Goal: Task Accomplishment & Management: Complete application form

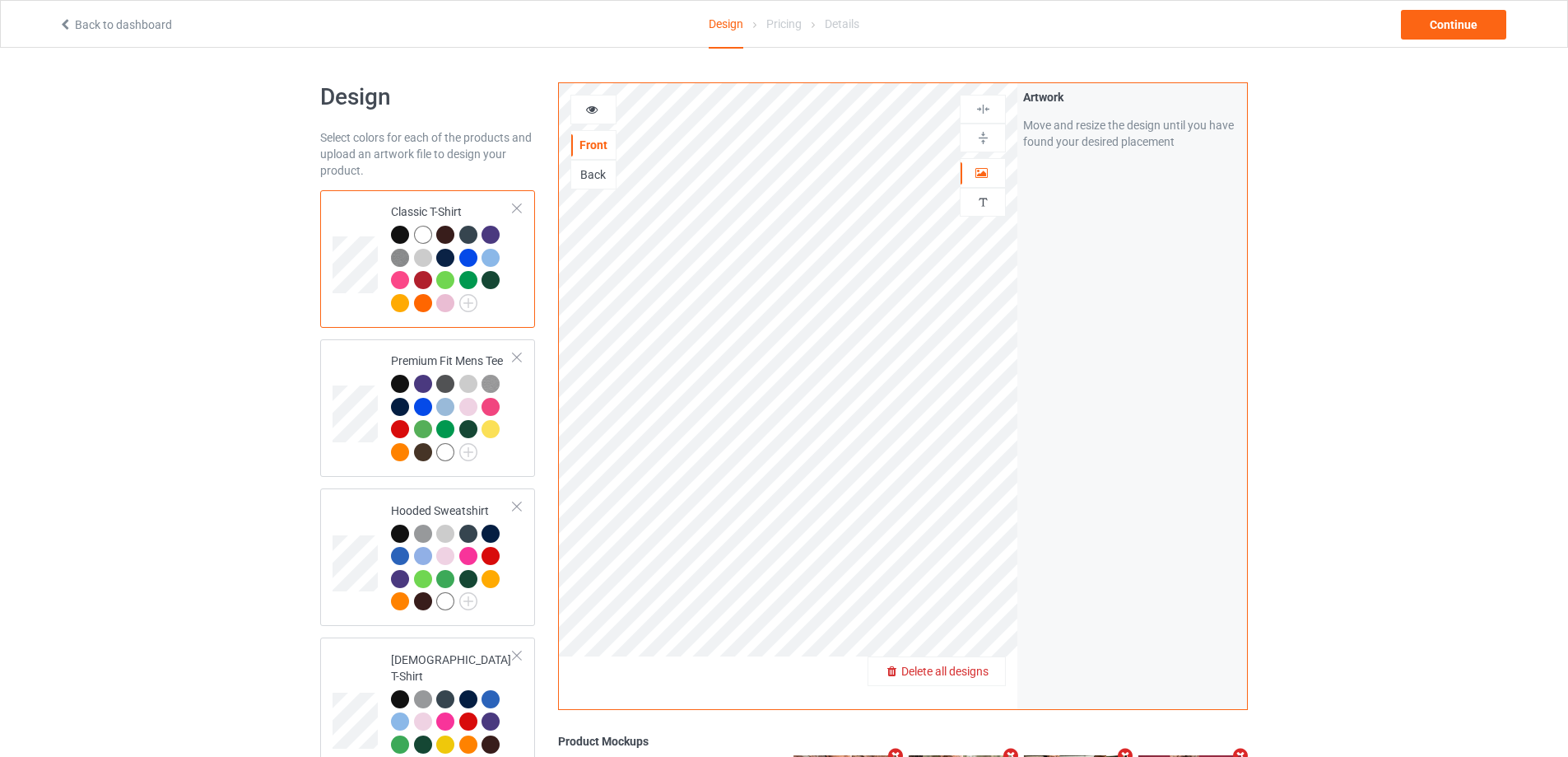
click at [984, 667] on span "Delete all designs" at bounding box center [945, 671] width 87 height 13
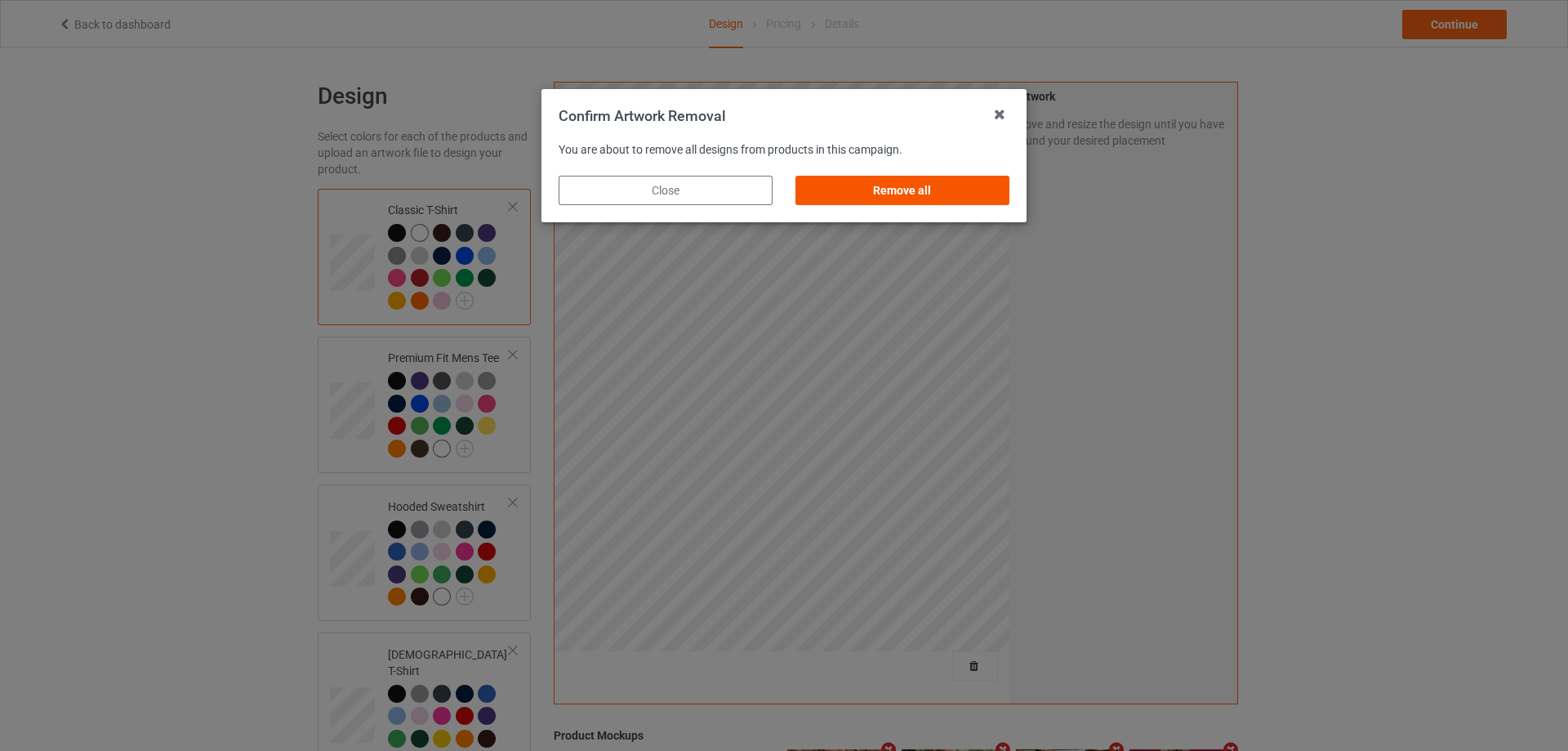
click at [982, 199] on div "Remove all" at bounding box center [903, 189] width 214 height 29
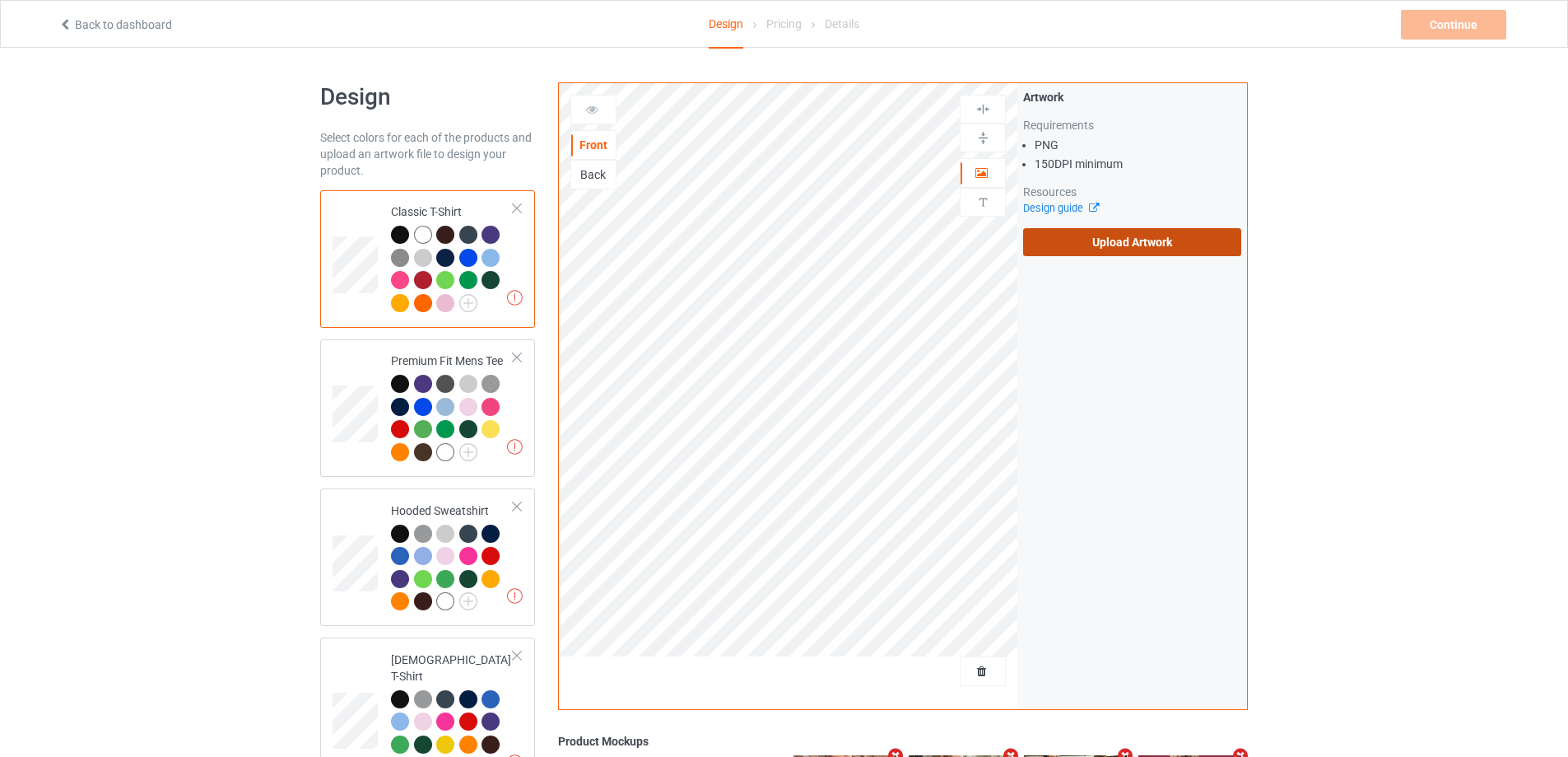
click at [1078, 238] on label "Upload Artwork" at bounding box center [1132, 241] width 218 height 28
click at [0, 0] on input "Upload Artwork" at bounding box center [0, 0] width 0 height 0
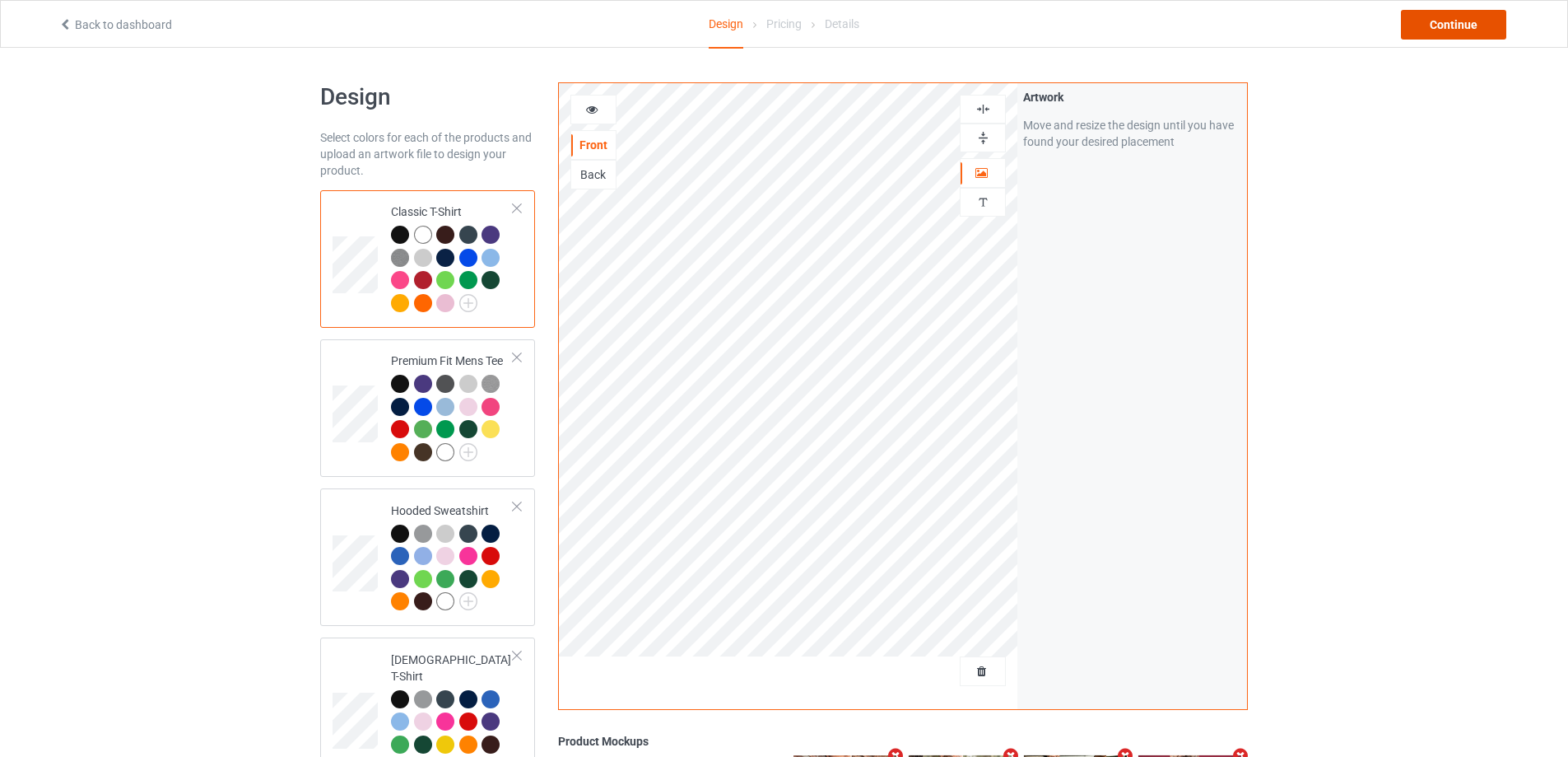
click at [1446, 28] on div "Continue" at bounding box center [1453, 24] width 105 height 29
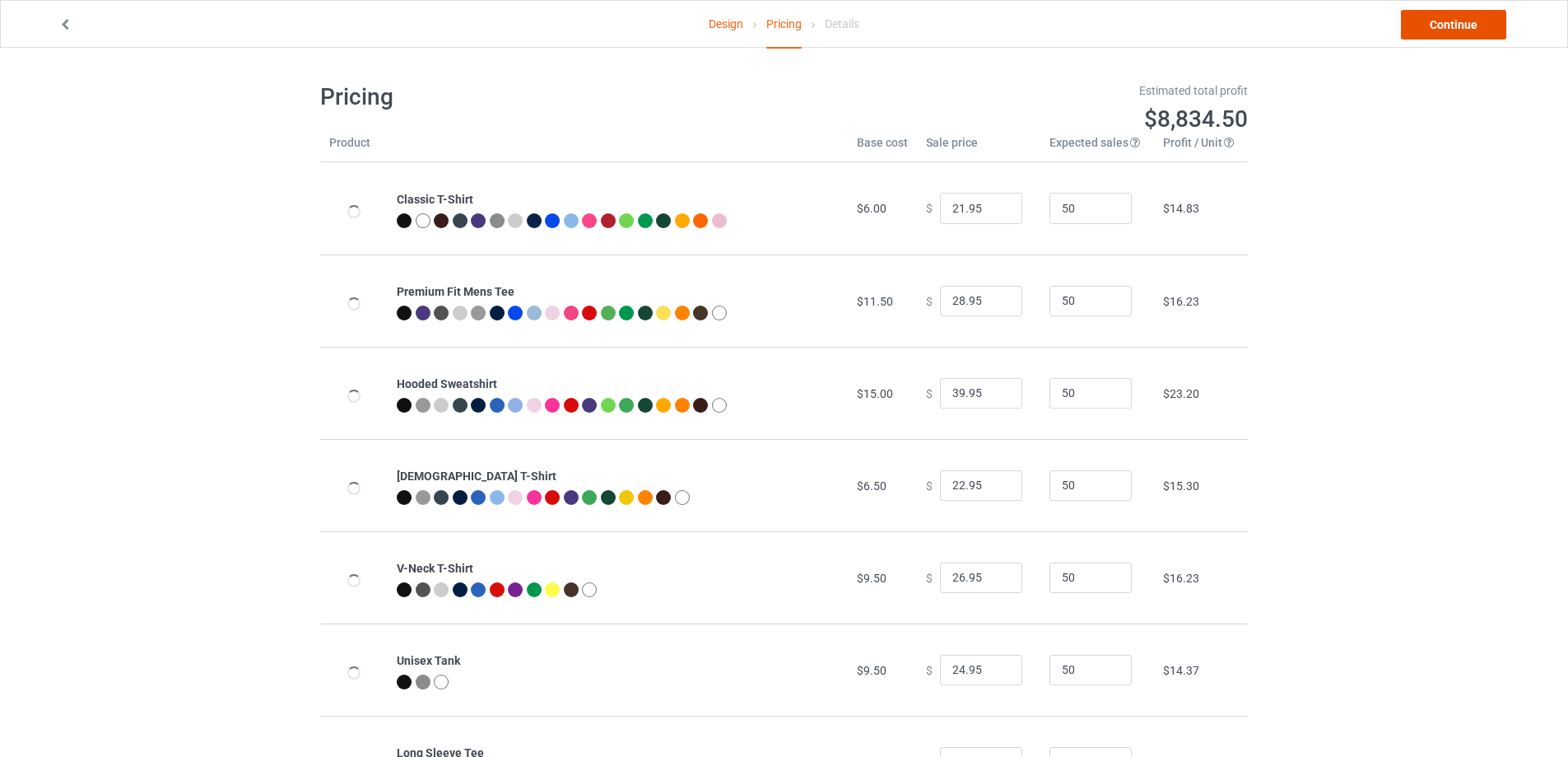
click at [1446, 28] on link "Continue" at bounding box center [1453, 24] width 105 height 29
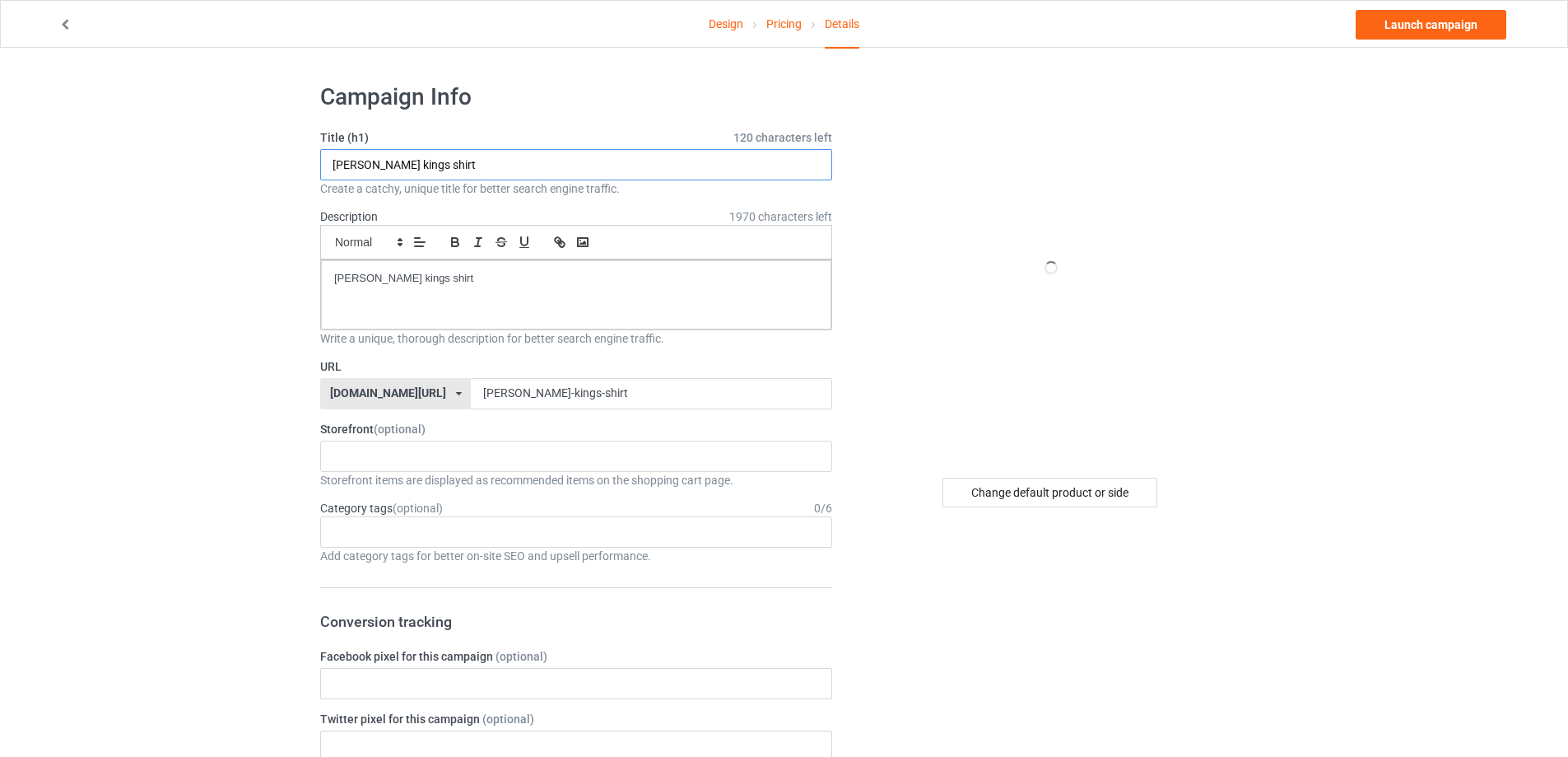
drag, startPoint x: 502, startPoint y: 171, endPoint x: 468, endPoint y: 283, distance: 117.0
paste input "[URL][DOMAIN_NAME]"
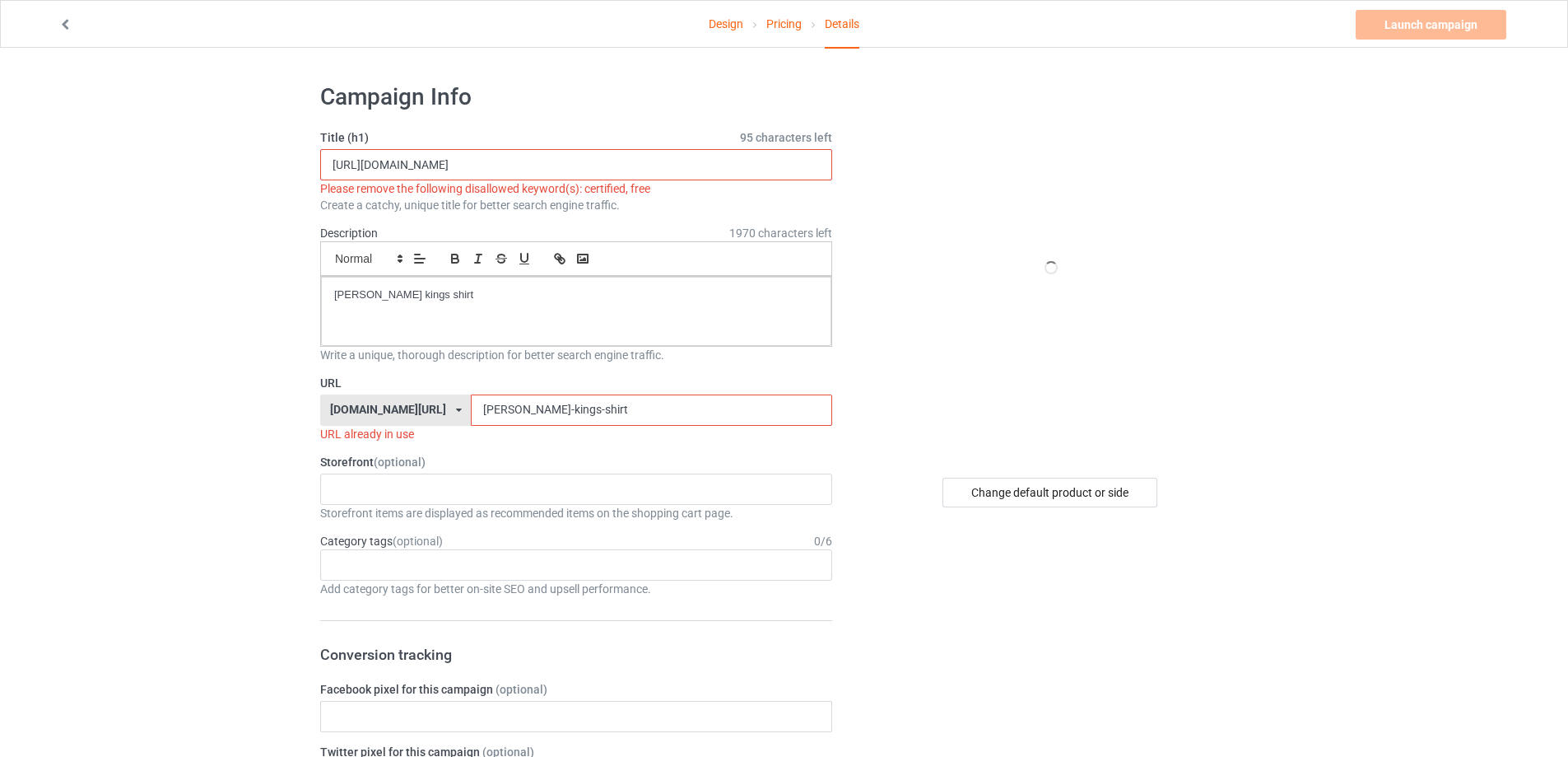
drag, startPoint x: 510, startPoint y: 163, endPoint x: 588, endPoint y: 386, distance: 236.2
click at [663, 166] on input "[URL][DOMAIN_NAME]" at bounding box center [576, 164] width 512 height 31
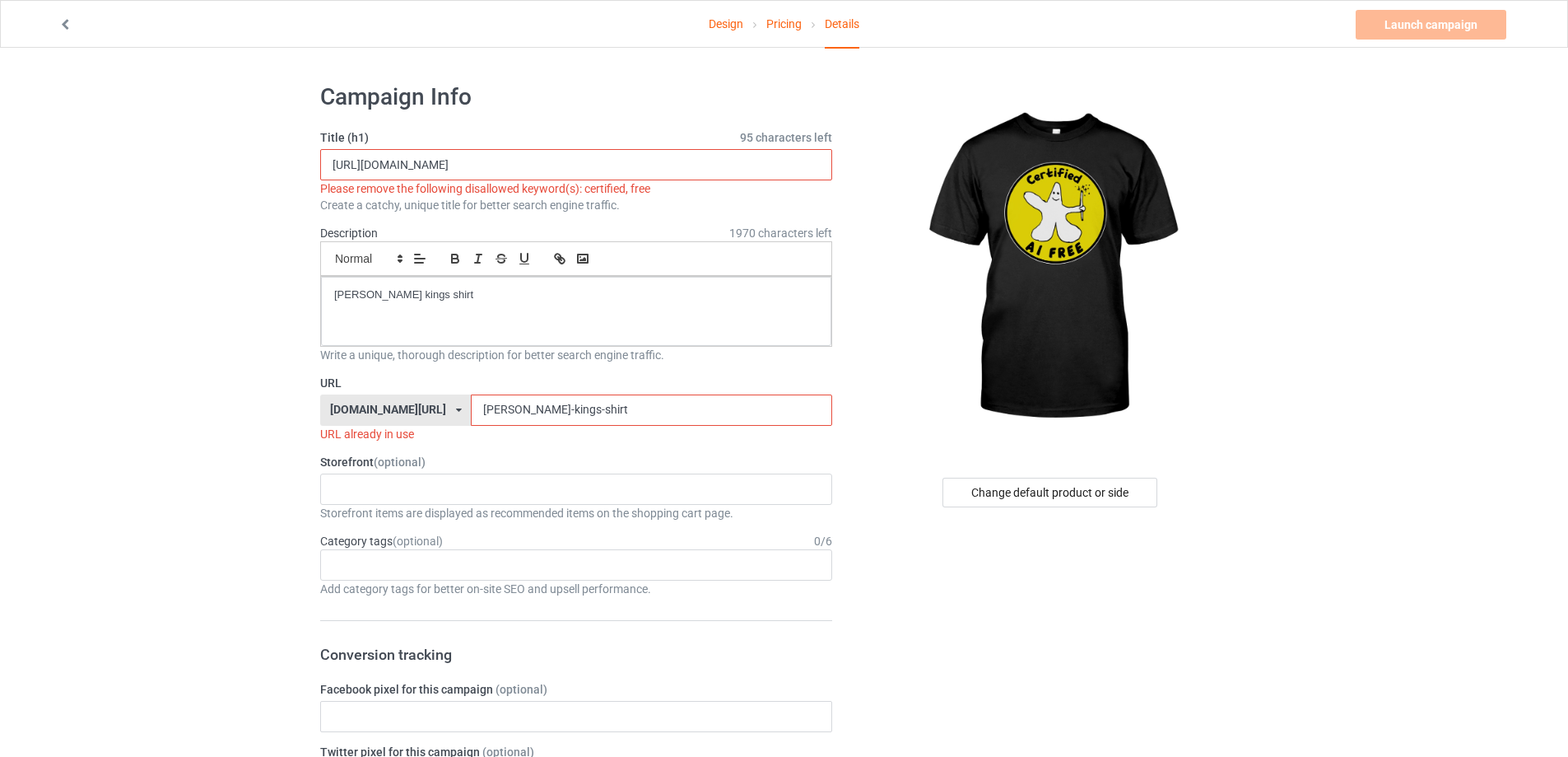
type input "[URL][DOMAIN_NAME]"
drag, startPoint x: 311, startPoint y: 399, endPoint x: 296, endPoint y: 396, distance: 15.3
paste input "certified-ai-free"
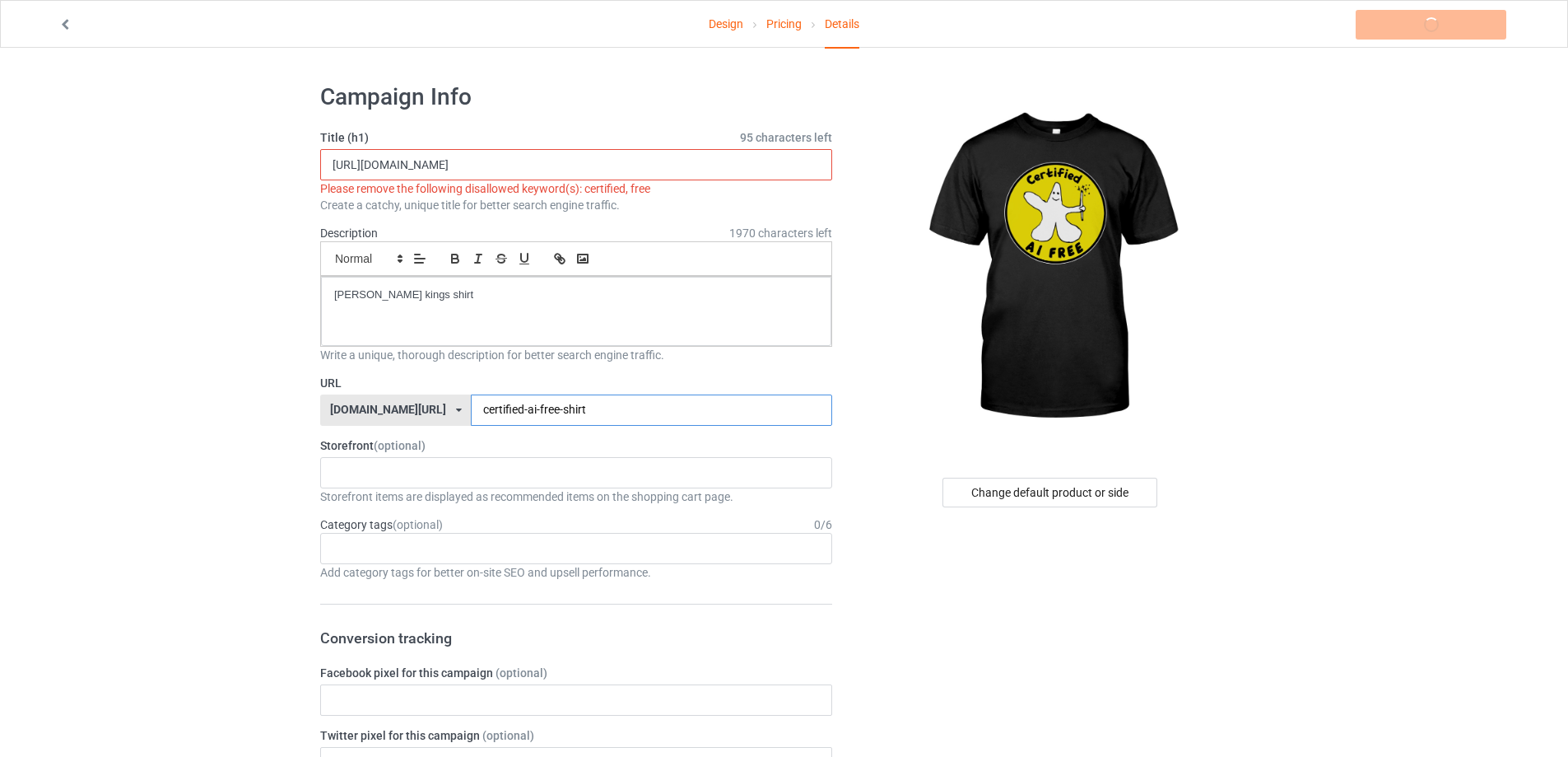
type input "certified-ai-free-shirt"
drag, startPoint x: 667, startPoint y: 167, endPoint x: 99, endPoint y: 122, distance: 569.8
paste input "Certified AI Free"
click at [391, 161] on input "Certified AI Free shirt" at bounding box center [576, 164] width 512 height 31
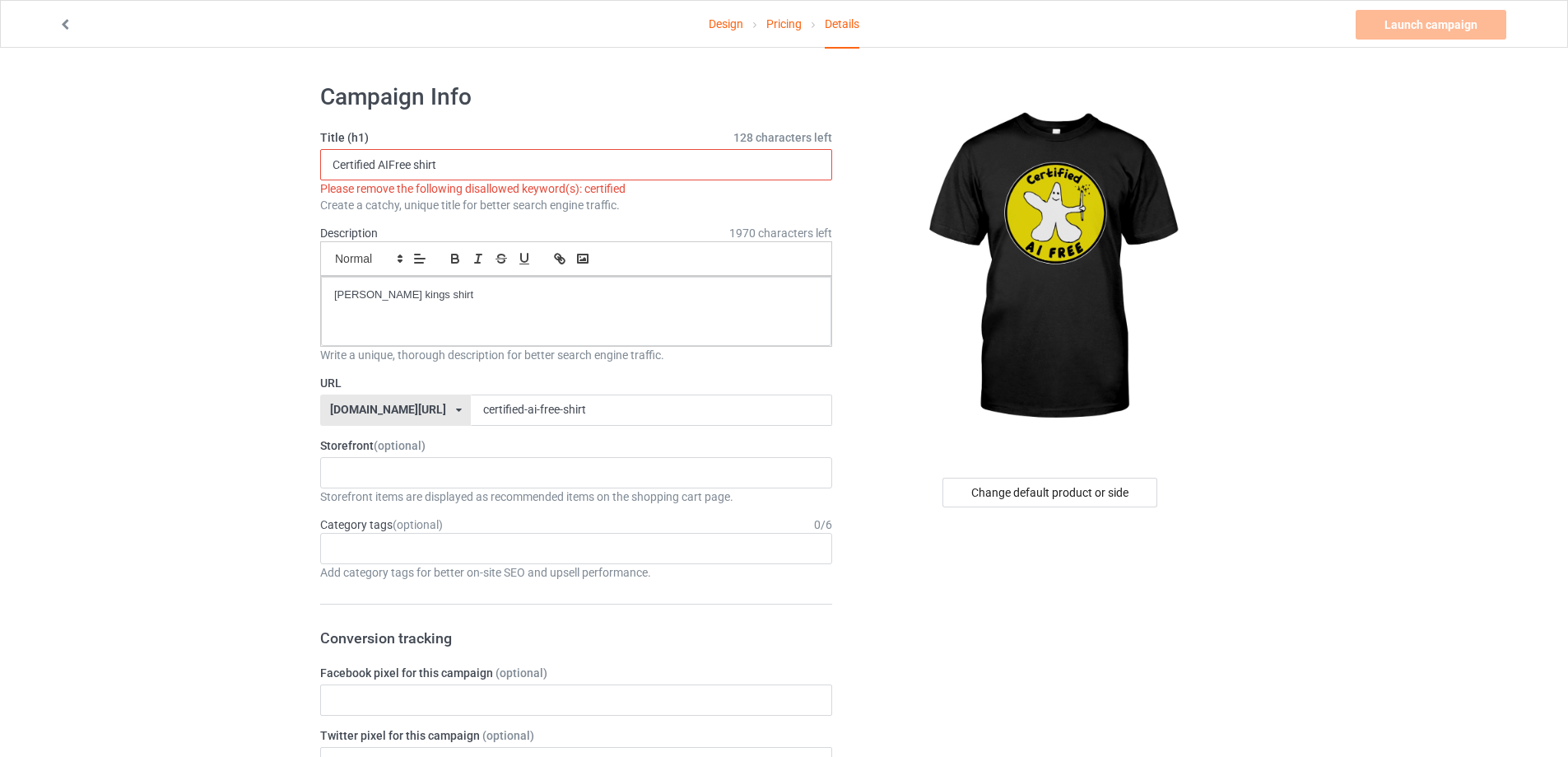
type input "Certified AIFree shirt"
drag, startPoint x: 479, startPoint y: 304, endPoint x: 162, endPoint y: 302, distance: 317.0
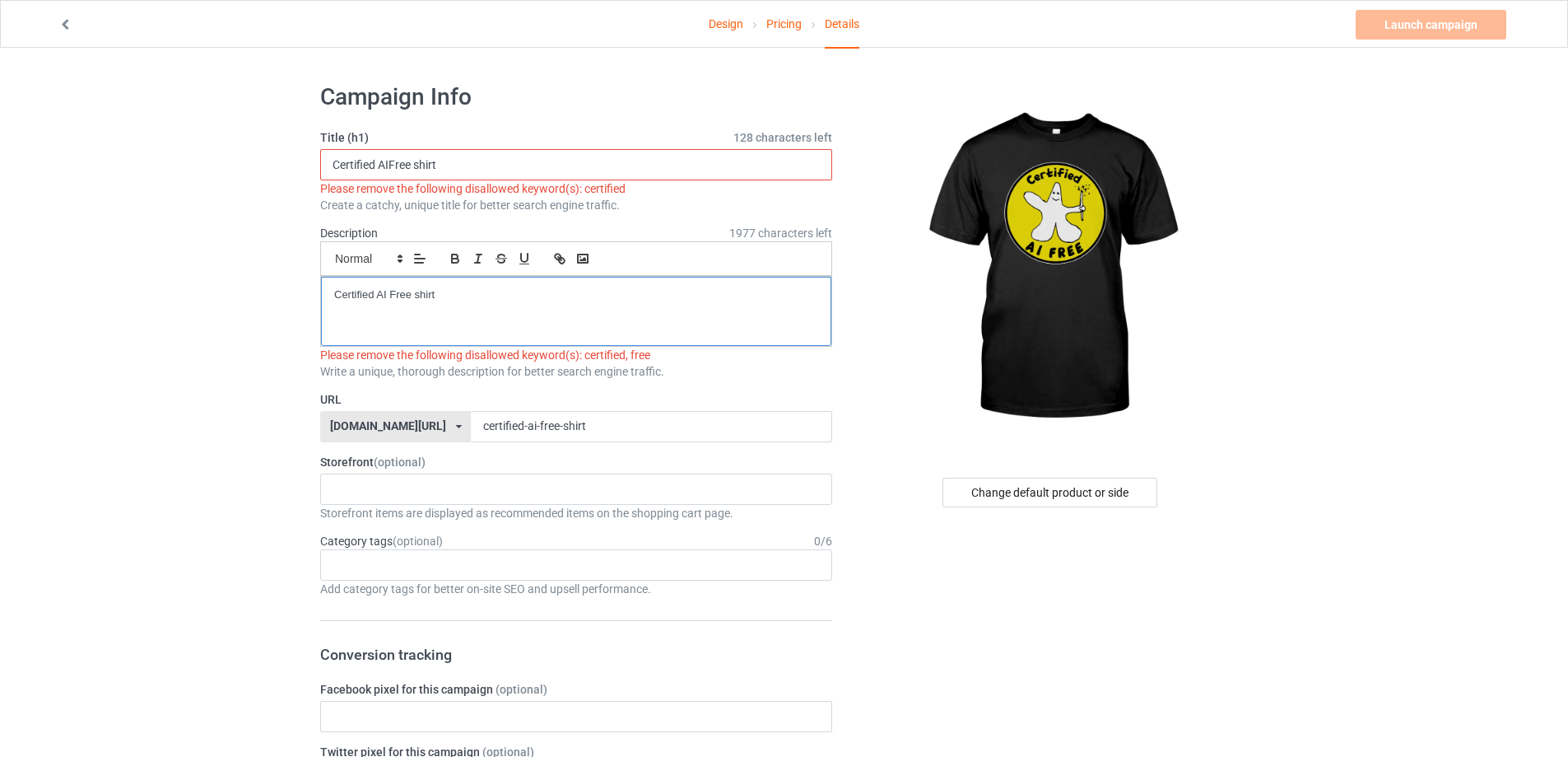
click at [389, 291] on p "Certified AI Free shirt" at bounding box center [576, 295] width 484 height 16
click at [524, 306] on div "Certified AIFree shirt" at bounding box center [576, 311] width 511 height 70
click at [470, 154] on input "Certified AIFree shirt" at bounding box center [576, 164] width 512 height 31
click at [335, 167] on input "Certified AIFree shirt" at bounding box center [576, 164] width 512 height 31
click at [415, 163] on input "Certified AIFree shirt" at bounding box center [576, 164] width 512 height 31
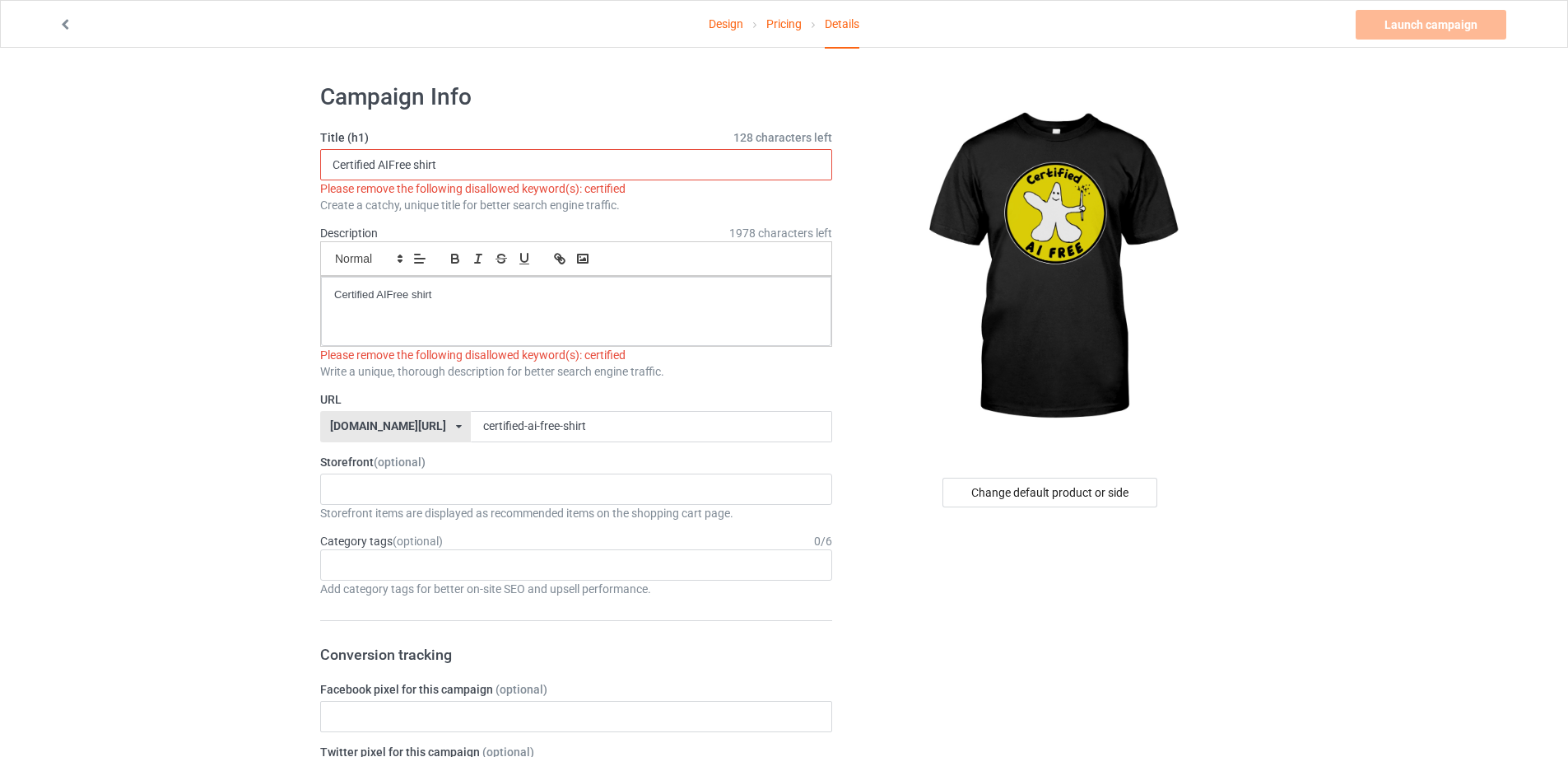
click at [378, 161] on input "Certified AIFree shirt" at bounding box center [576, 164] width 512 height 31
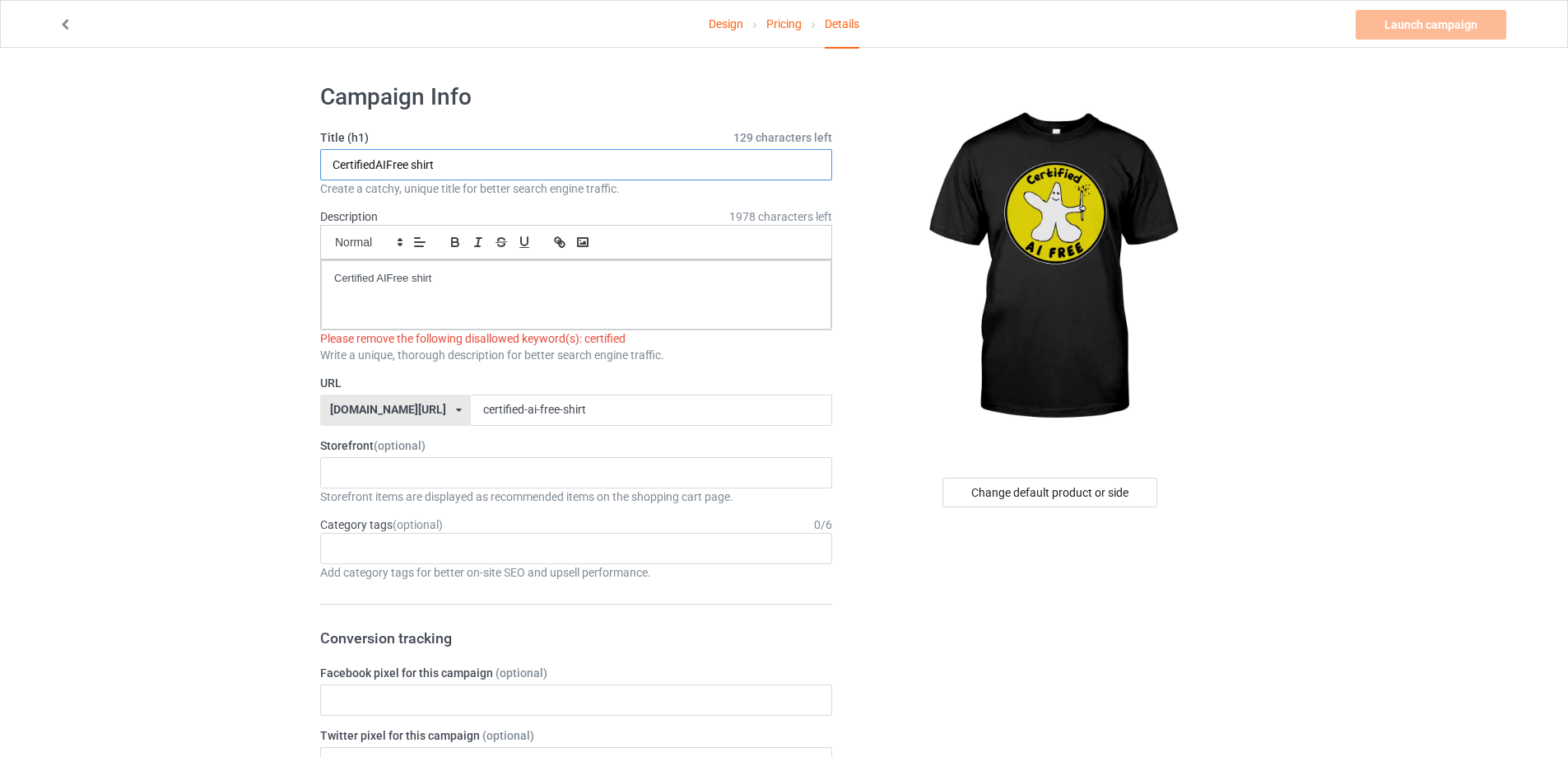
type input "CertifiedAIFree shirt"
click at [378, 280] on p "Certified AIFree shirt" at bounding box center [576, 278] width 484 height 16
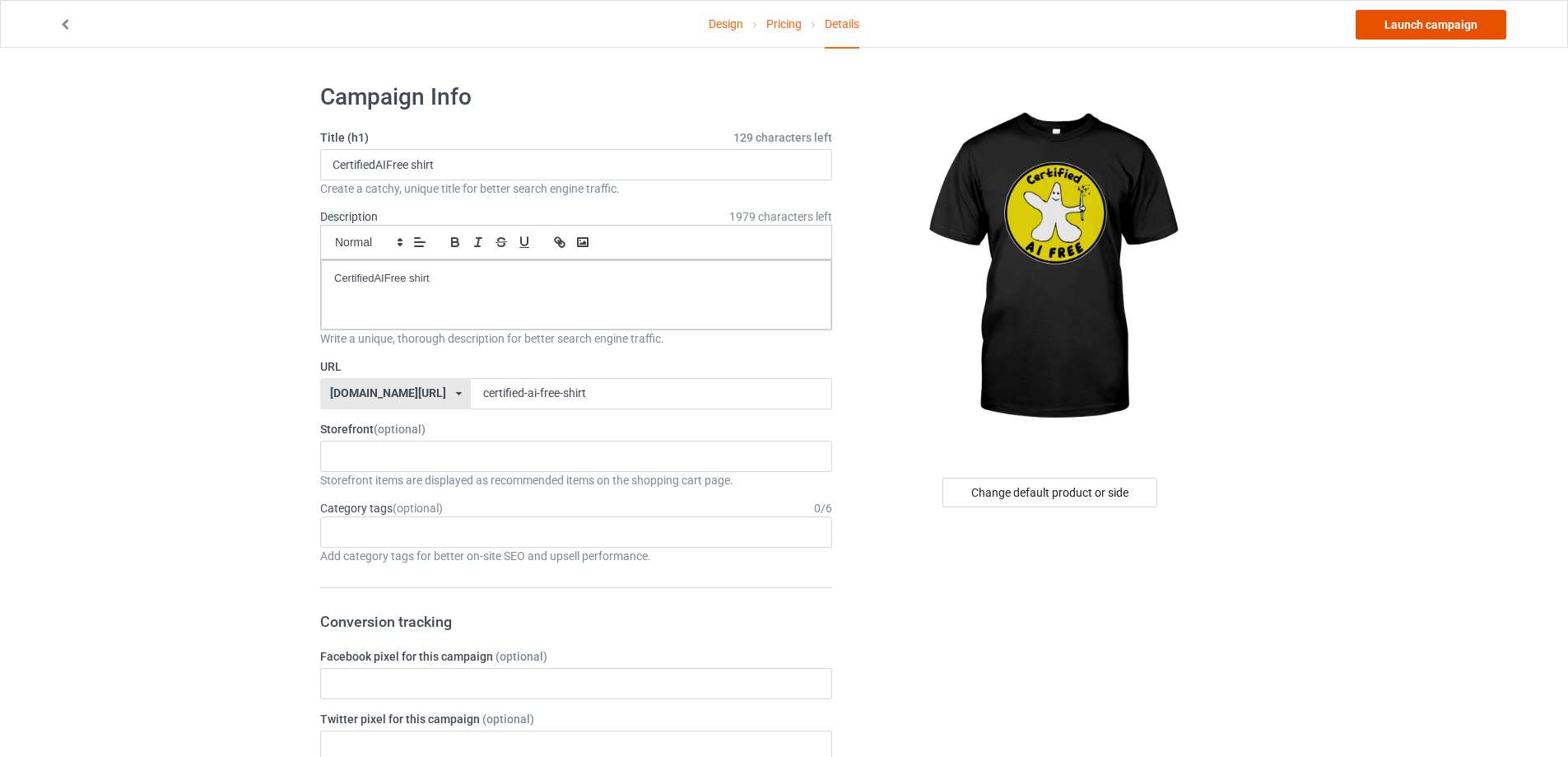
click at [1427, 30] on link "Launch campaign" at bounding box center [1431, 24] width 151 height 29
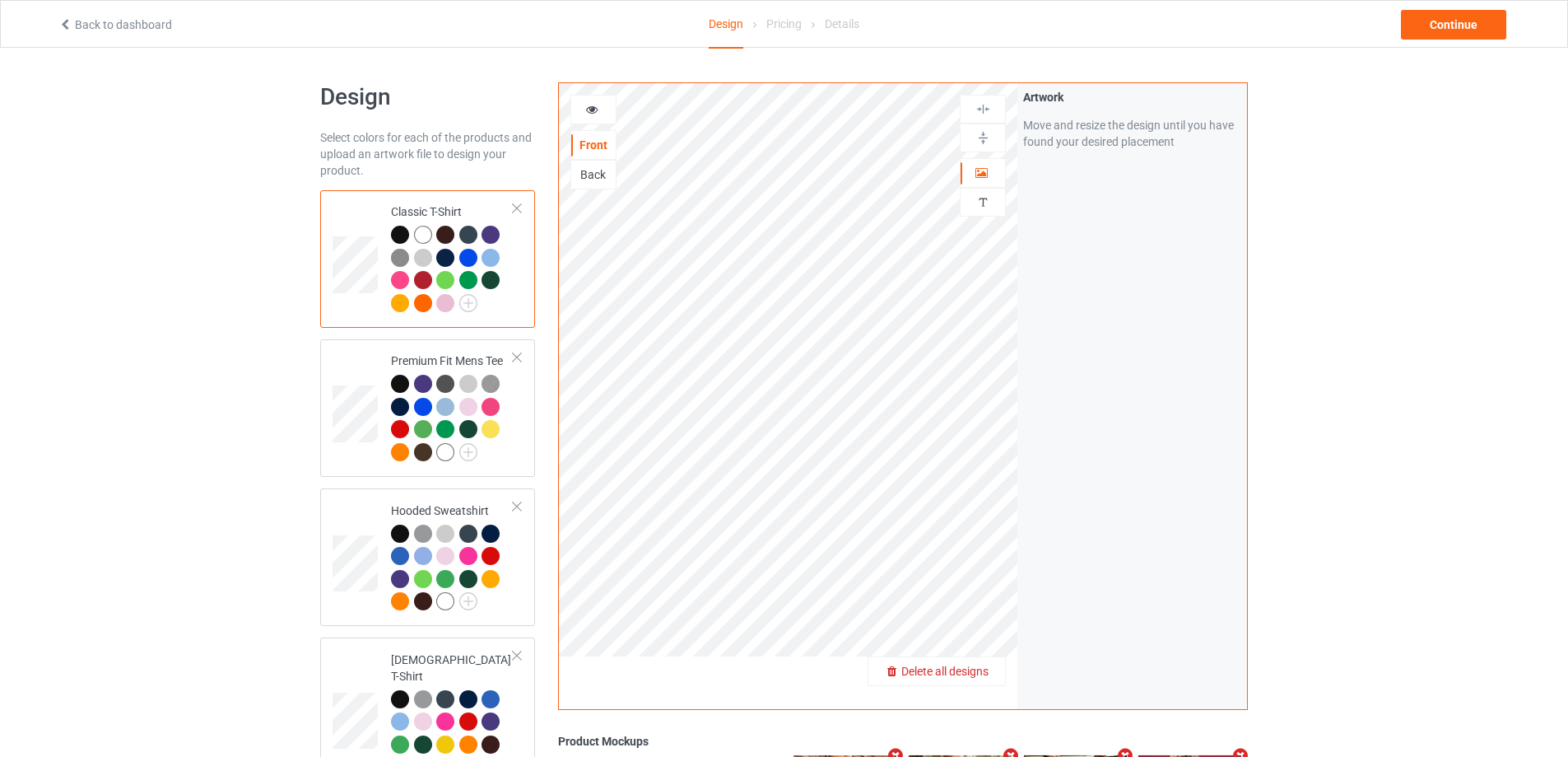
click at [974, 666] on span "Delete all designs" at bounding box center [945, 671] width 87 height 13
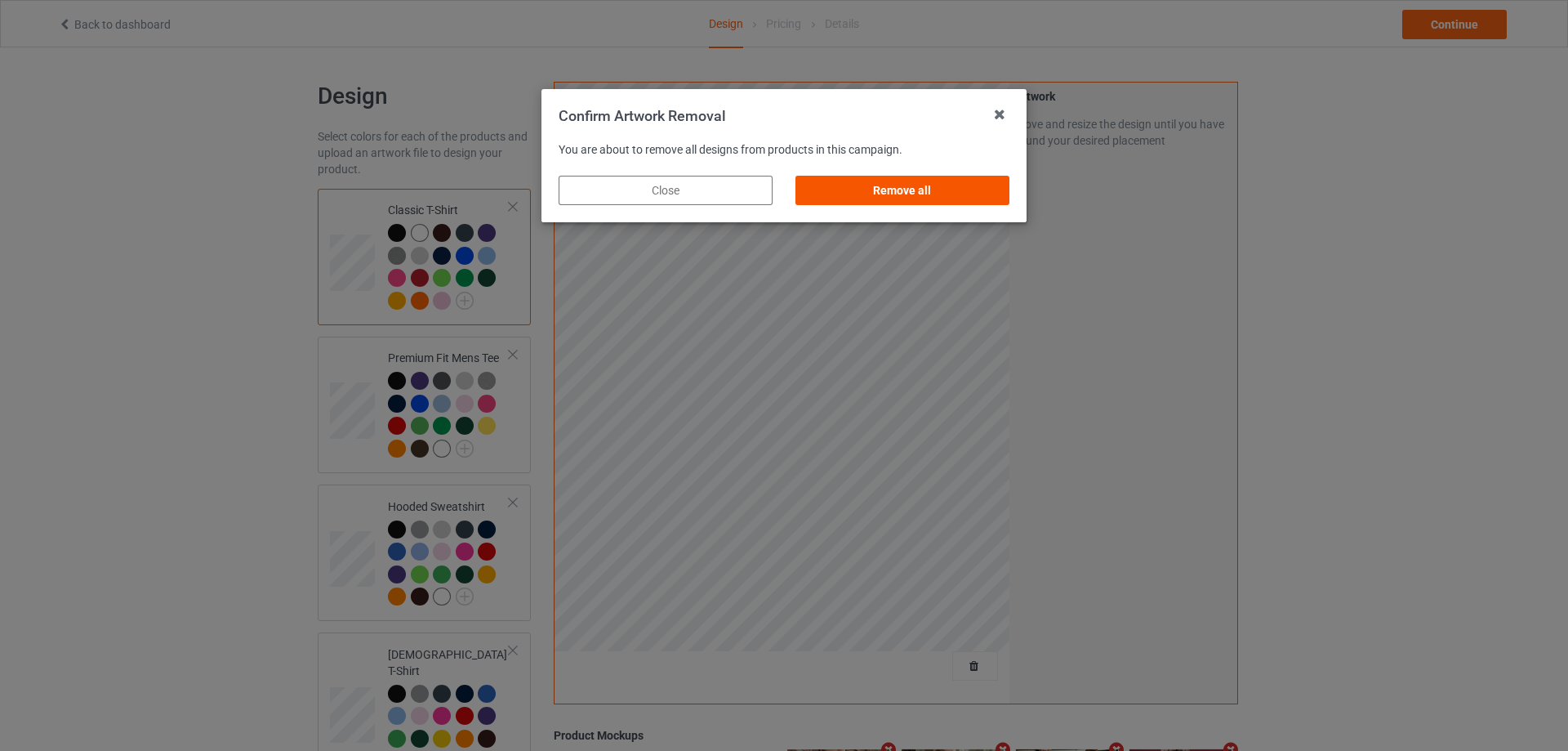
click at [982, 200] on div "Remove all" at bounding box center [903, 189] width 214 height 29
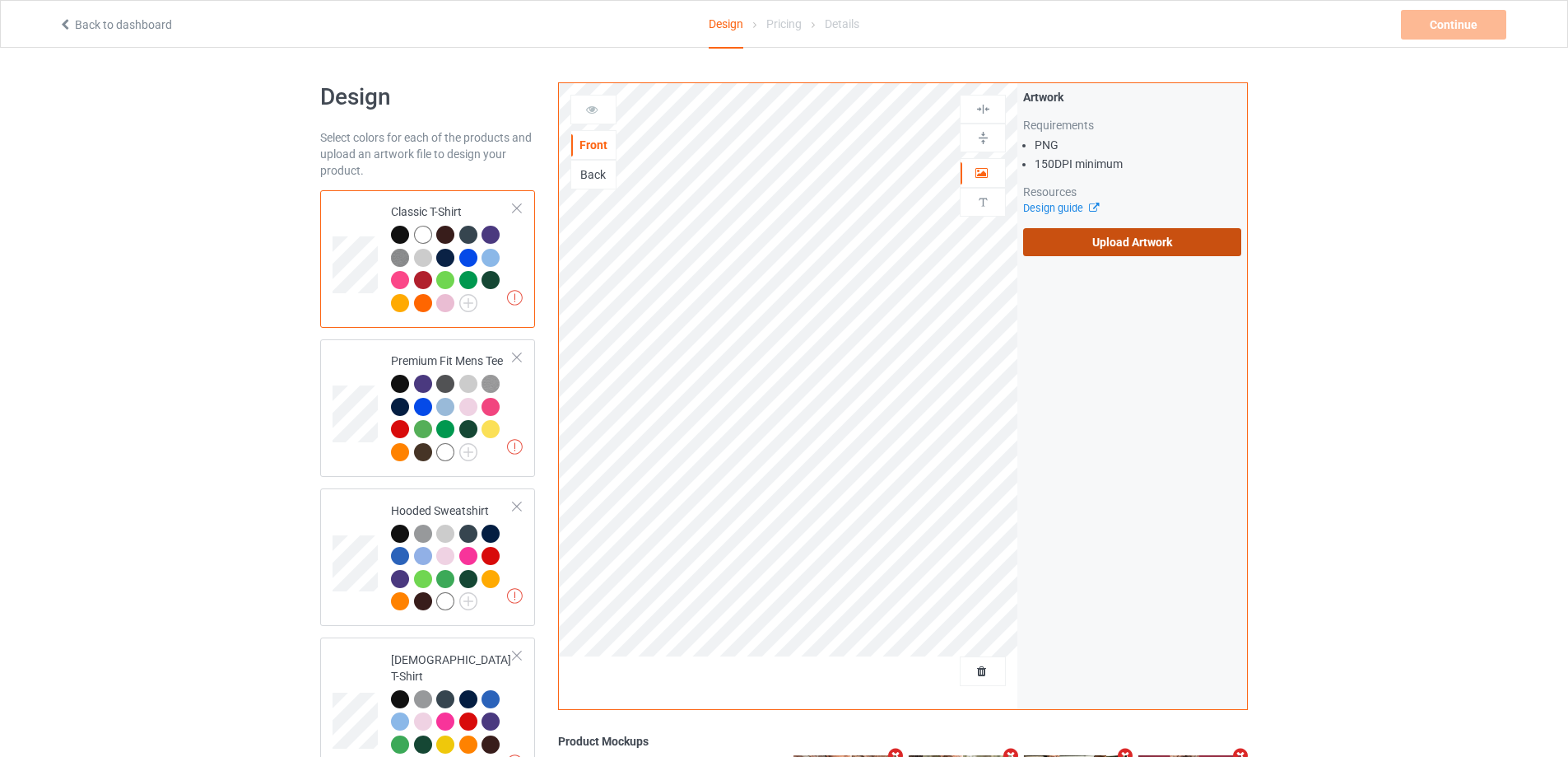
click at [1099, 235] on label "Upload Artwork" at bounding box center [1132, 241] width 218 height 28
click at [0, 0] on input "Upload Artwork" at bounding box center [0, 0] width 0 height 0
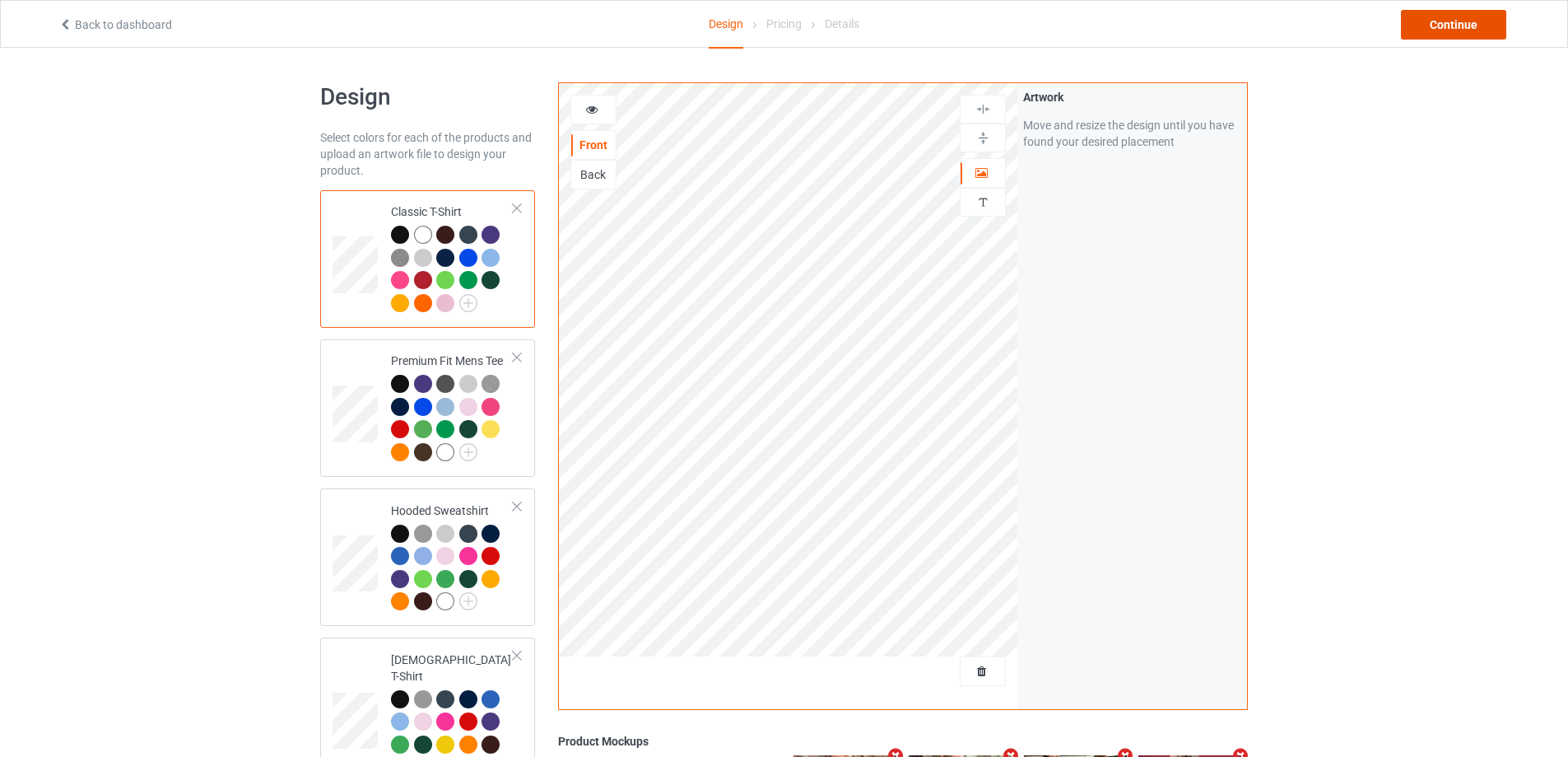
click at [1447, 22] on div "Continue" at bounding box center [1453, 24] width 105 height 29
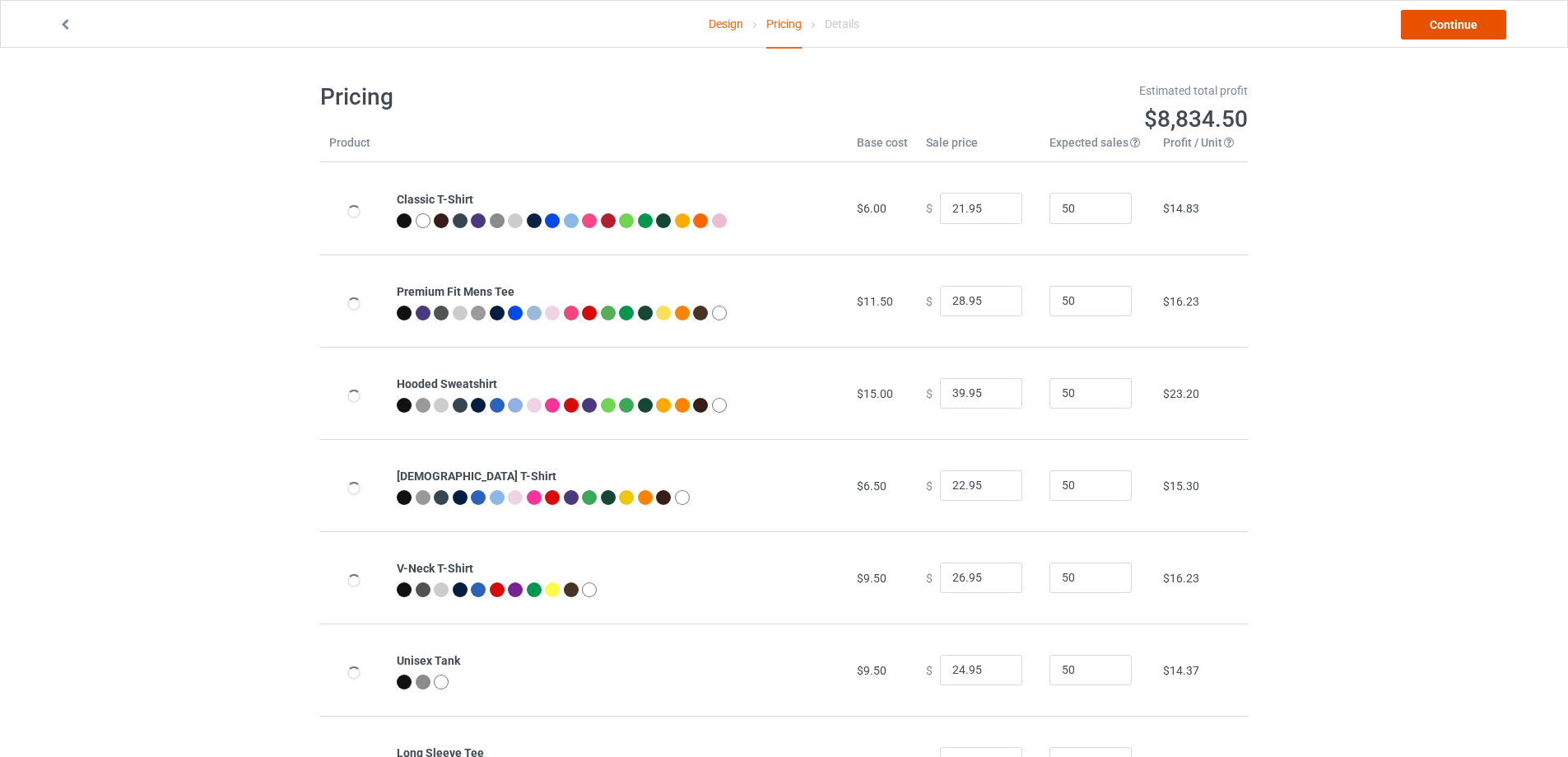
click at [1447, 22] on link "Continue" at bounding box center [1453, 24] width 105 height 29
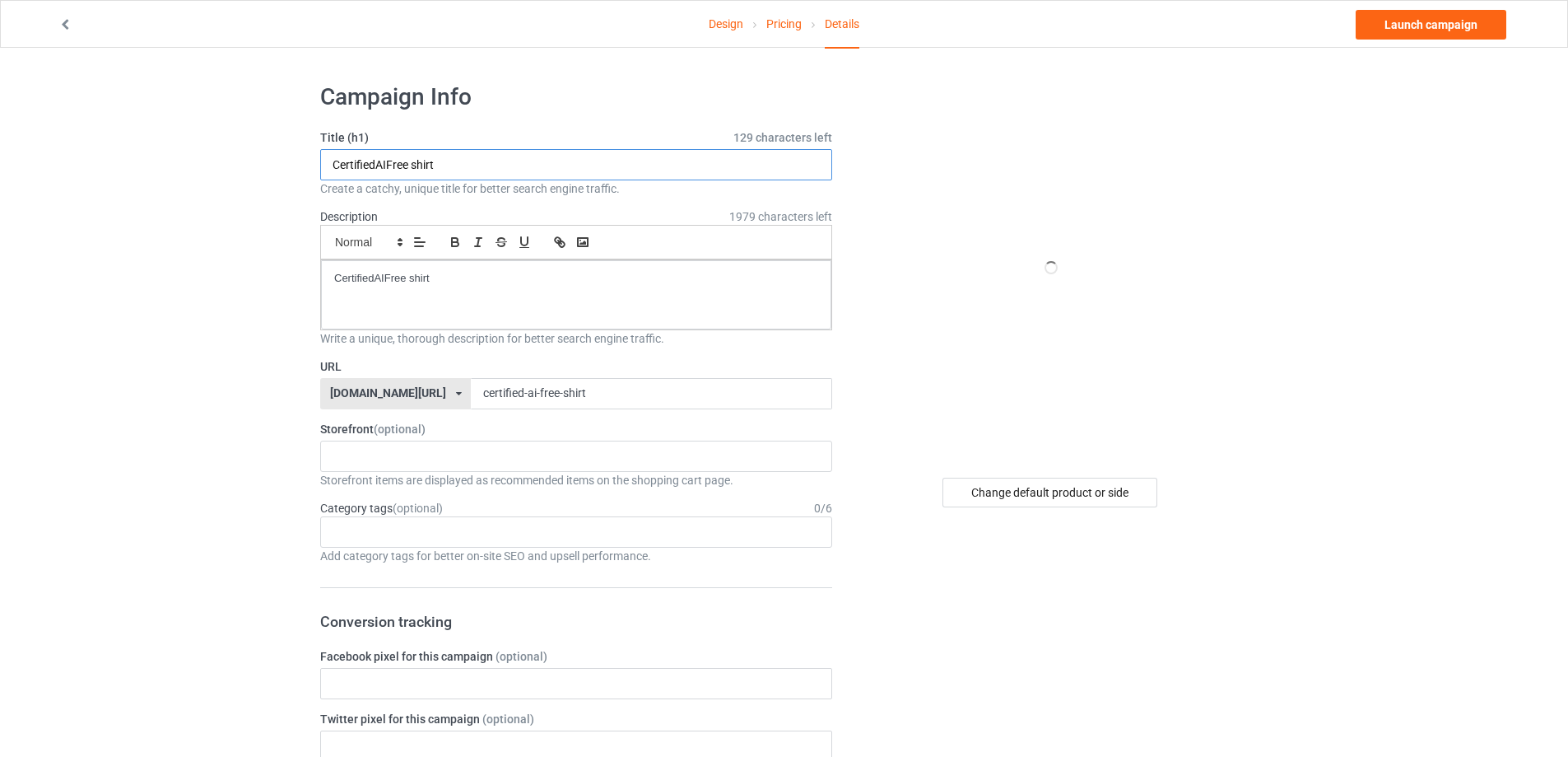
paste input "https://teeregular.com/campaign/better-to-be-a-faggot-than-a-fascist-"
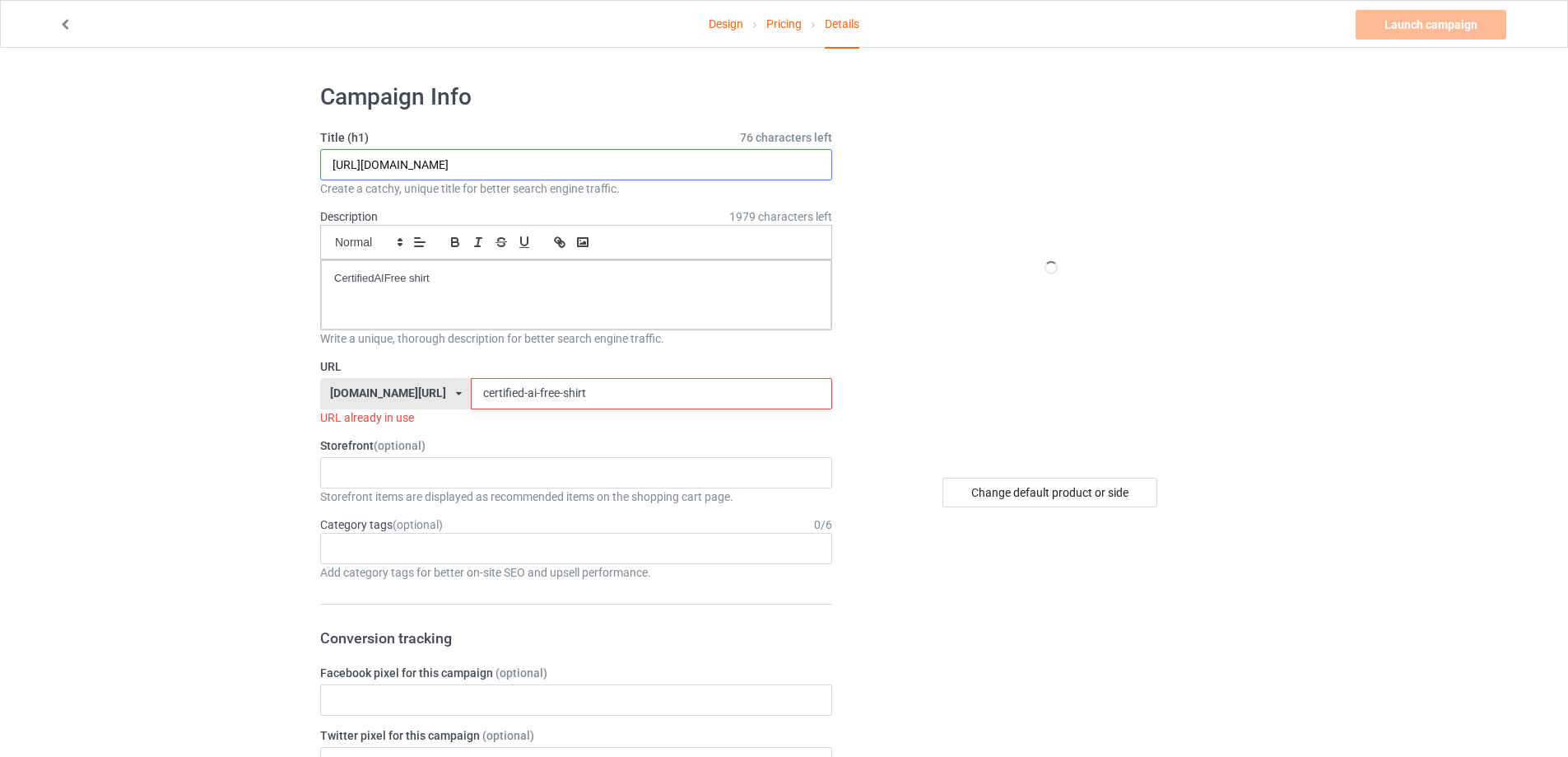
drag, startPoint x: 512, startPoint y: 170, endPoint x: 672, endPoint y: 164, distance: 160.1
click at [672, 164] on input "https://teeregular.com/campaign/better-to-be-a-faggot-than-a-fascist-shirt" at bounding box center [576, 164] width 512 height 31
drag, startPoint x: 506, startPoint y: 163, endPoint x: 723, endPoint y: 163, distance: 217.0
click at [723, 163] on input "https://teeregular.com/campaign/better-to-be-a-faggot-than-a-fascist-shirt" at bounding box center [576, 164] width 512 height 31
type input "https://teeregular.com/campaign/better-to-be-a-faggot-than-a-fascist-shirt"
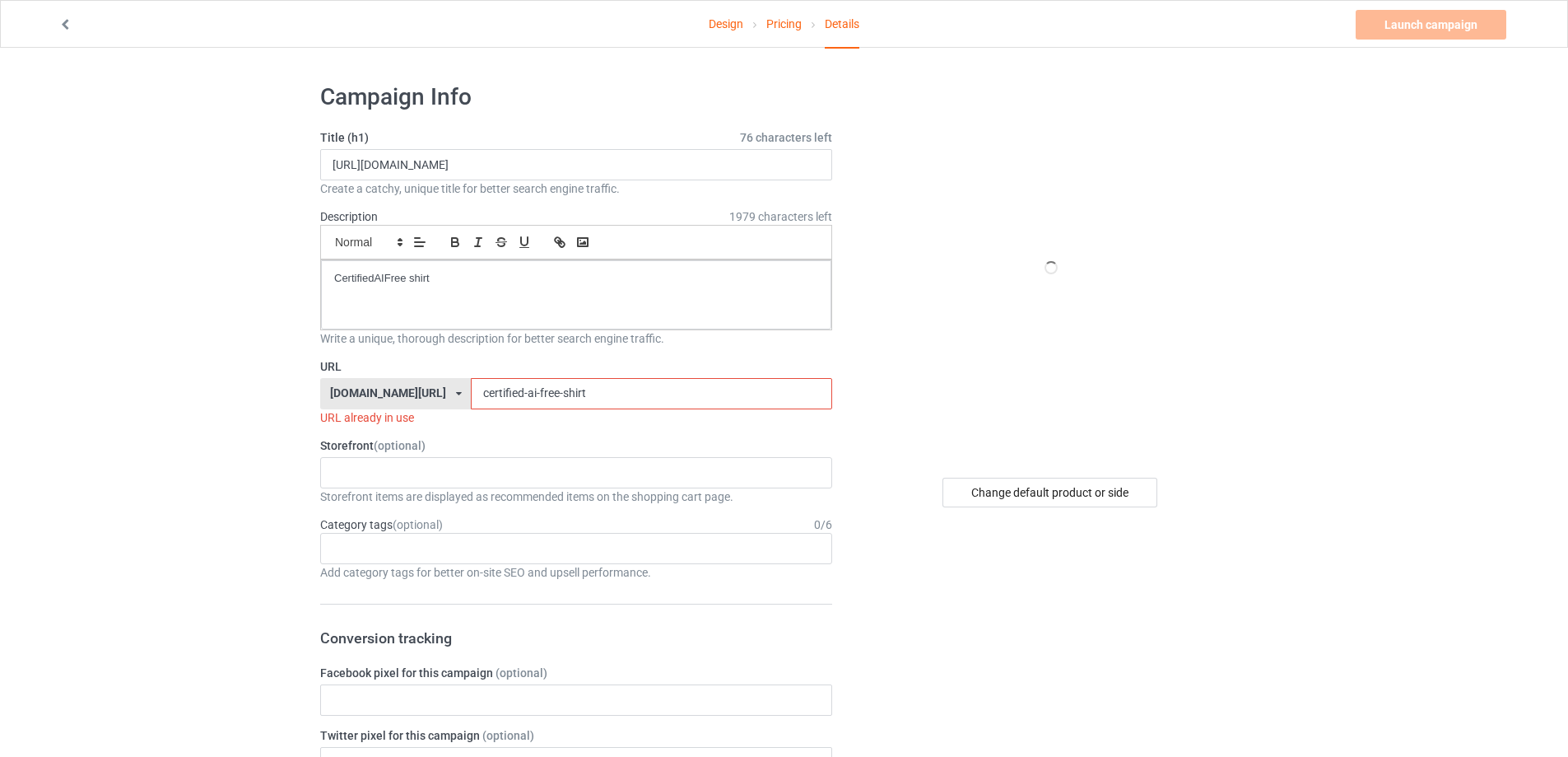
drag, startPoint x: 517, startPoint y: 398, endPoint x: 277, endPoint y: 394, distance: 240.0
paste input "better-to-be-a-faggot-than-a-fascist"
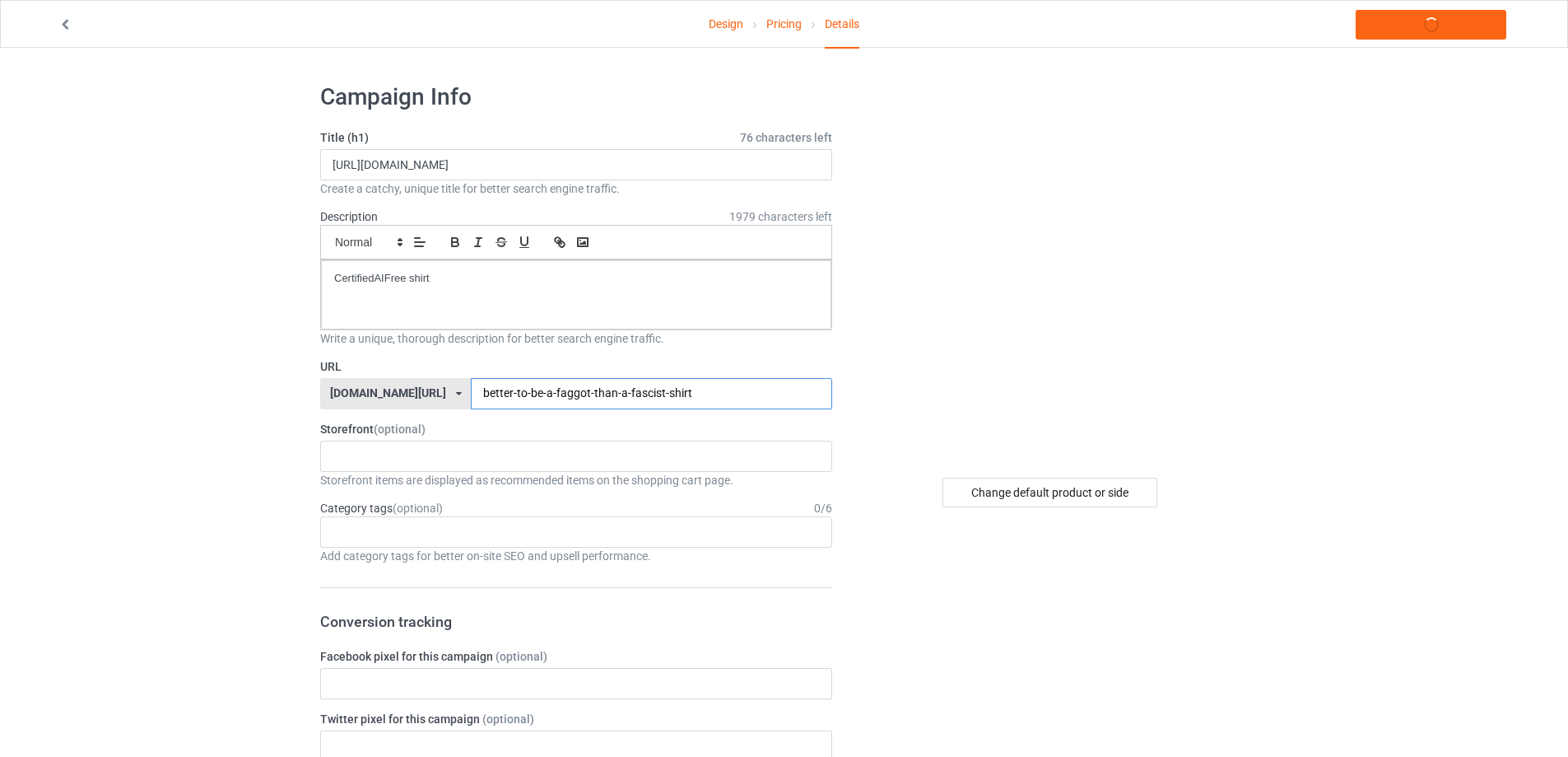
type input "better-to-be-a-faggot-than-a-fascist-shirt"
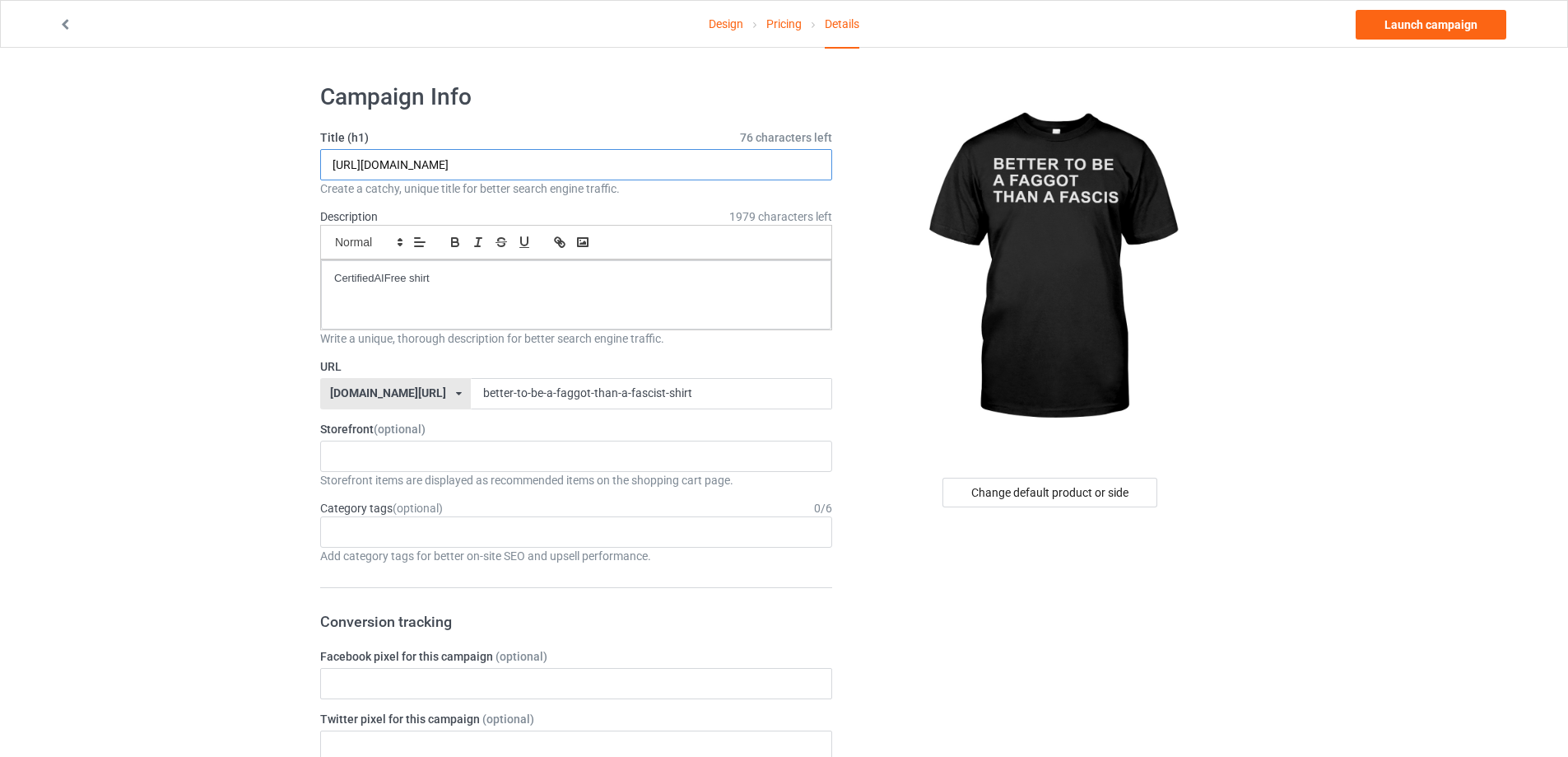
drag, startPoint x: 345, startPoint y: 163, endPoint x: 208, endPoint y: 163, distance: 137.0
paste input "Better to be a faggot than a fascist"
type input "Better to be a faggot than a fascist shirt"
drag, startPoint x: 262, startPoint y: 287, endPoint x: 160, endPoint y: 281, distance: 102.2
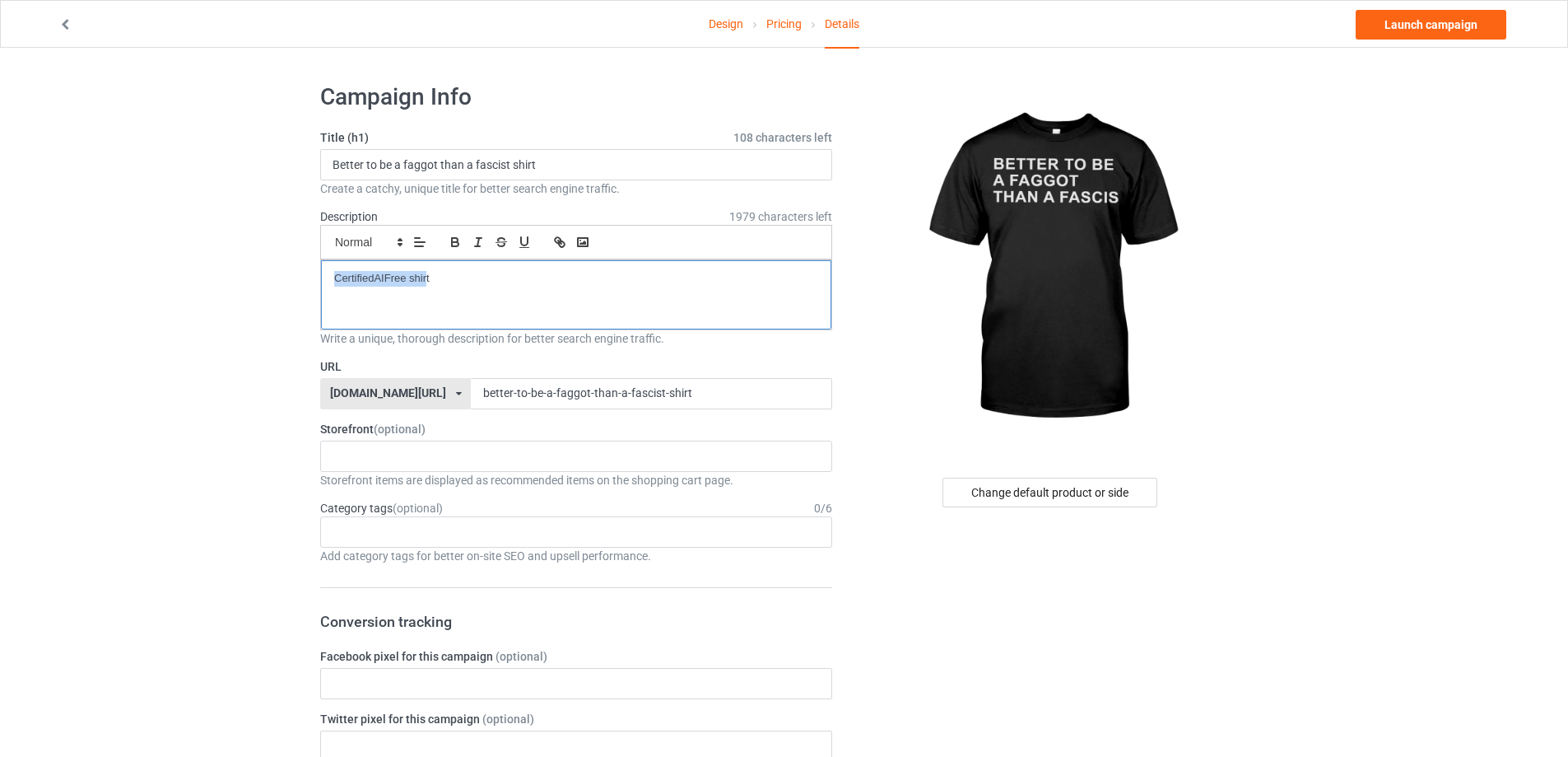
drag, startPoint x: 623, startPoint y: 263, endPoint x: 600, endPoint y: 271, distance: 24.4
click at [600, 271] on div "Better to be a faggot than a fascist shirtt" at bounding box center [576, 295] width 511 height 70
click at [597, 271] on p "Better to be a faggot than a fascist shirtt" at bounding box center [576, 278] width 484 height 16
drag, startPoint x: 594, startPoint y: 271, endPoint x: 146, endPoint y: 270, distance: 448.0
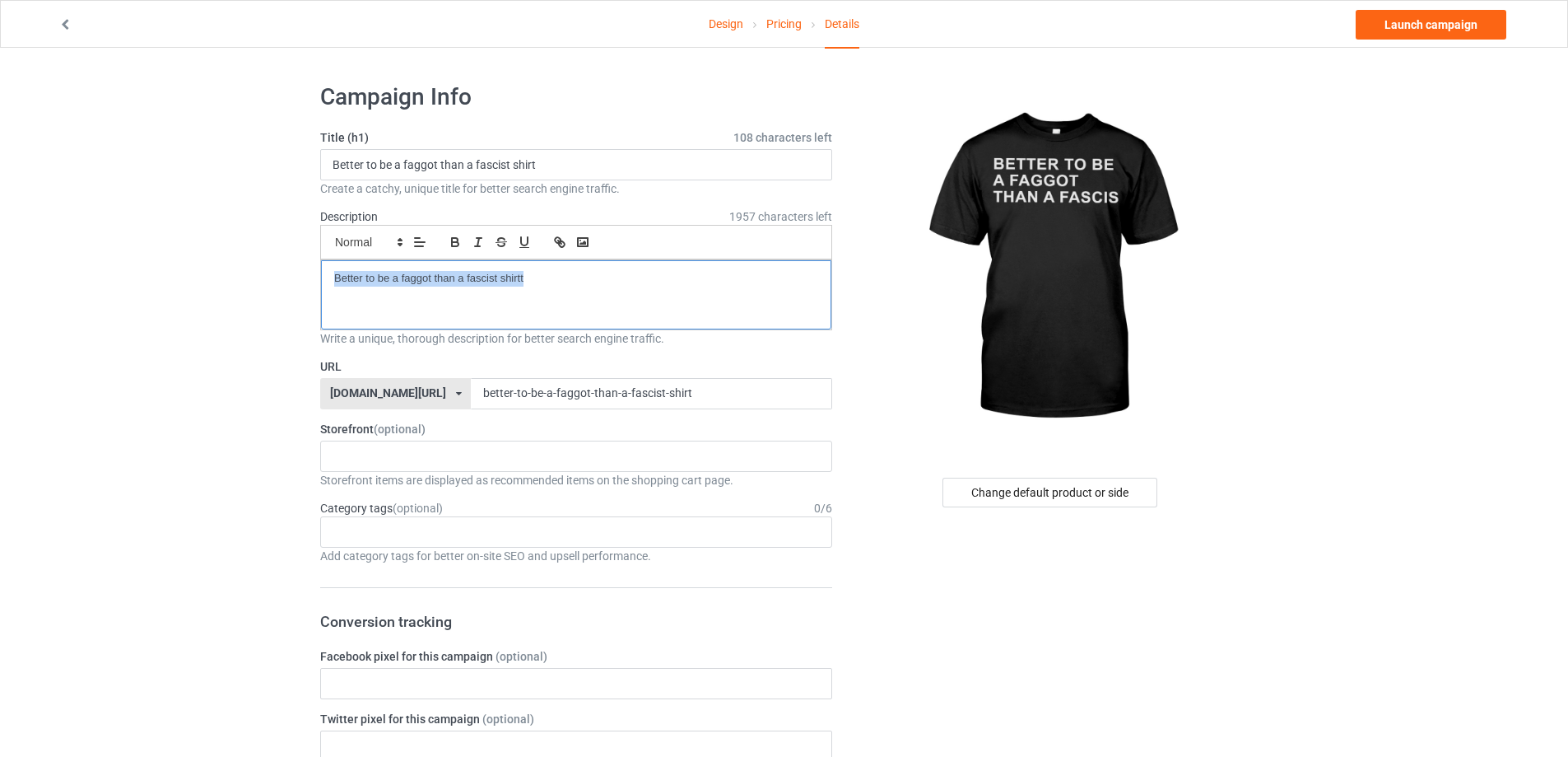
click at [1445, 22] on link "Launch campaign" at bounding box center [1431, 24] width 151 height 29
